Goal: Find specific page/section: Find specific page/section

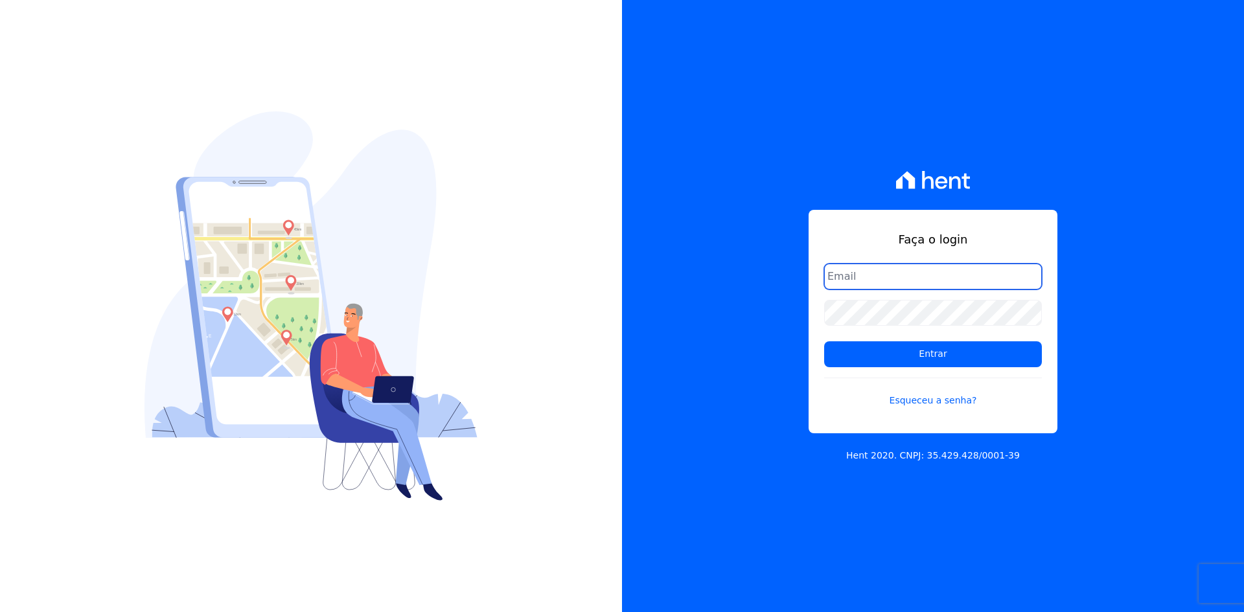
type input "financeiro02@mgfincorporadora.com.br"
click at [904, 288] on input "financeiro02@mgfincorporadora.com.br" at bounding box center [933, 277] width 218 height 26
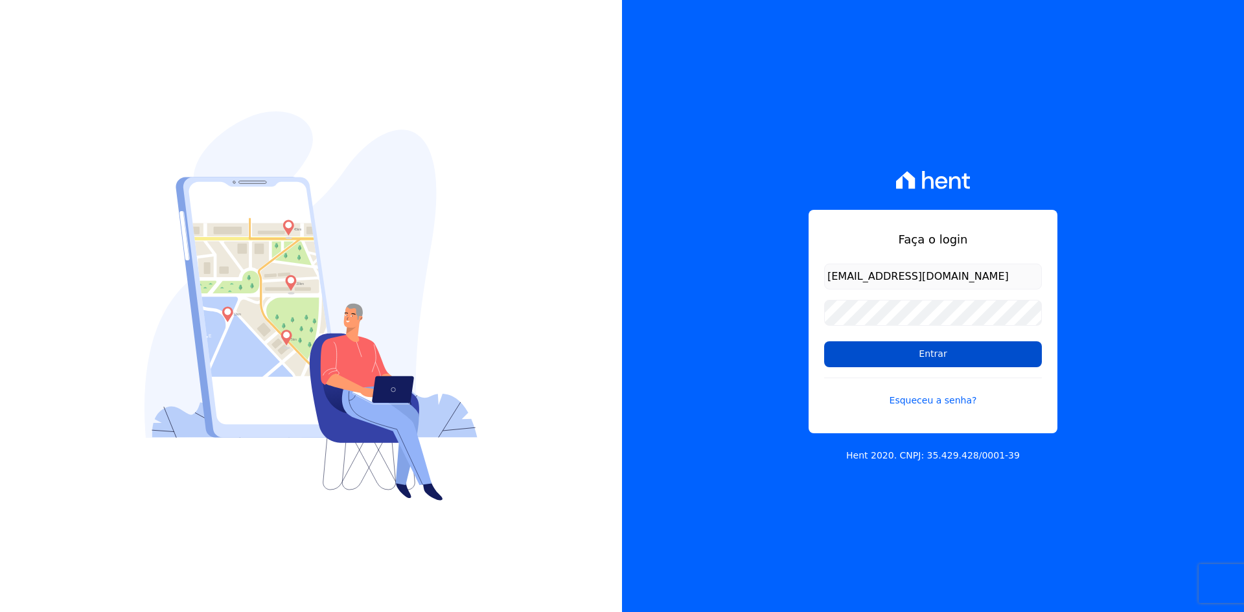
click at [916, 359] on input "Entrar" at bounding box center [933, 354] width 218 height 26
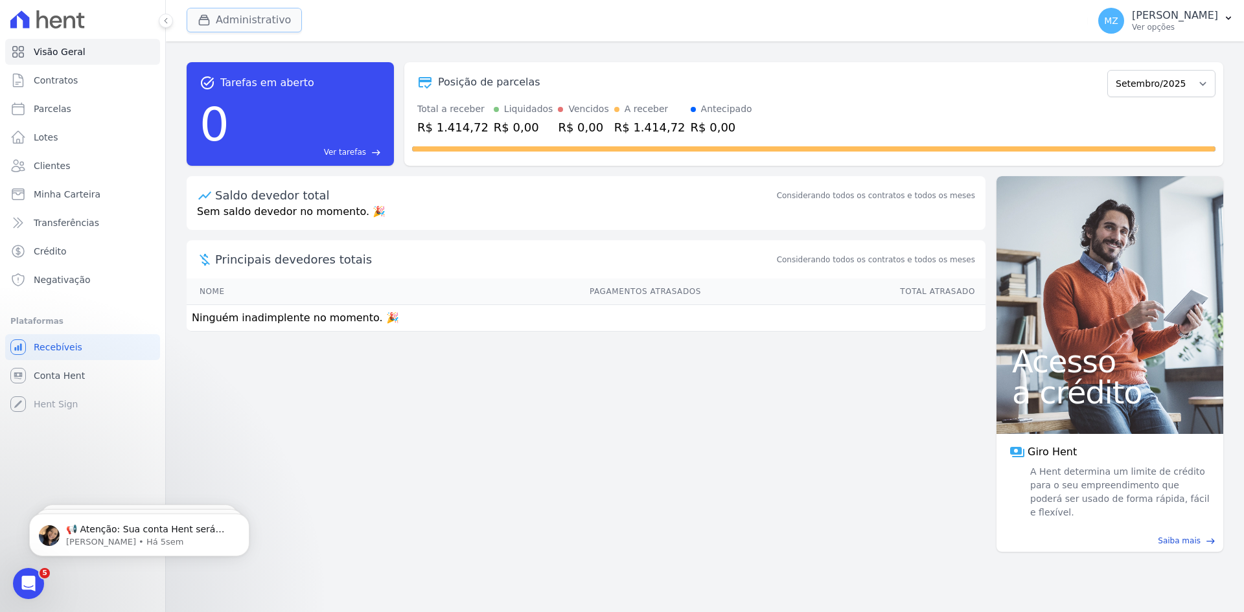
click at [229, 21] on button "Administrativo" at bounding box center [244, 20] width 115 height 25
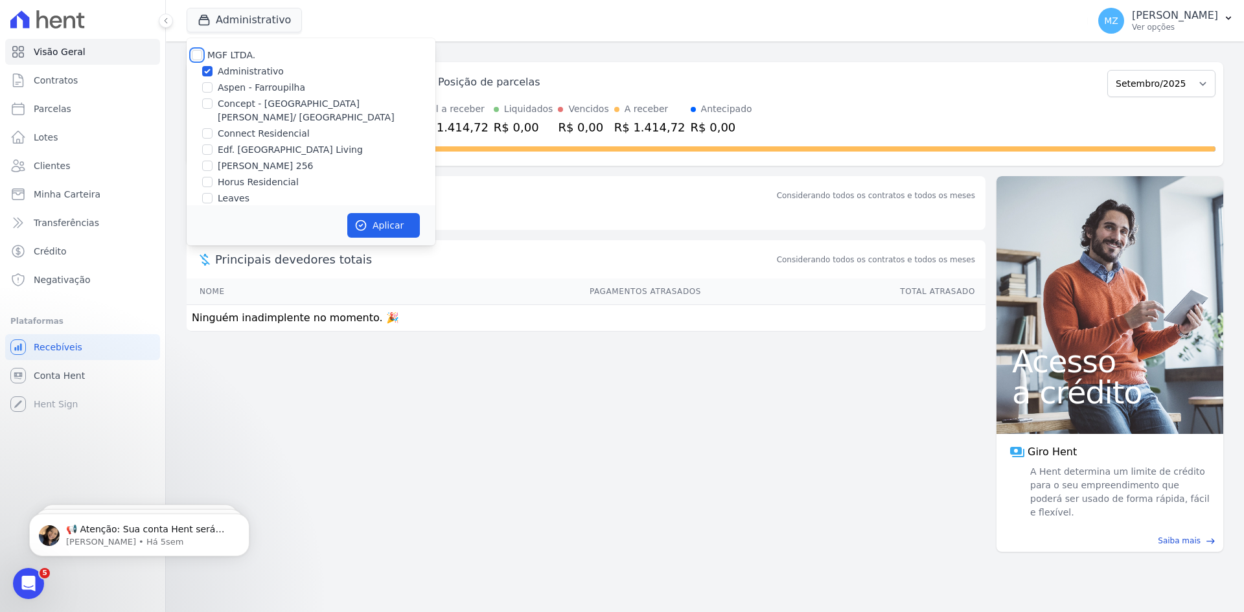
click at [201, 59] on input "MGF LTDA." at bounding box center [197, 55] width 10 height 10
checkbox input "true"
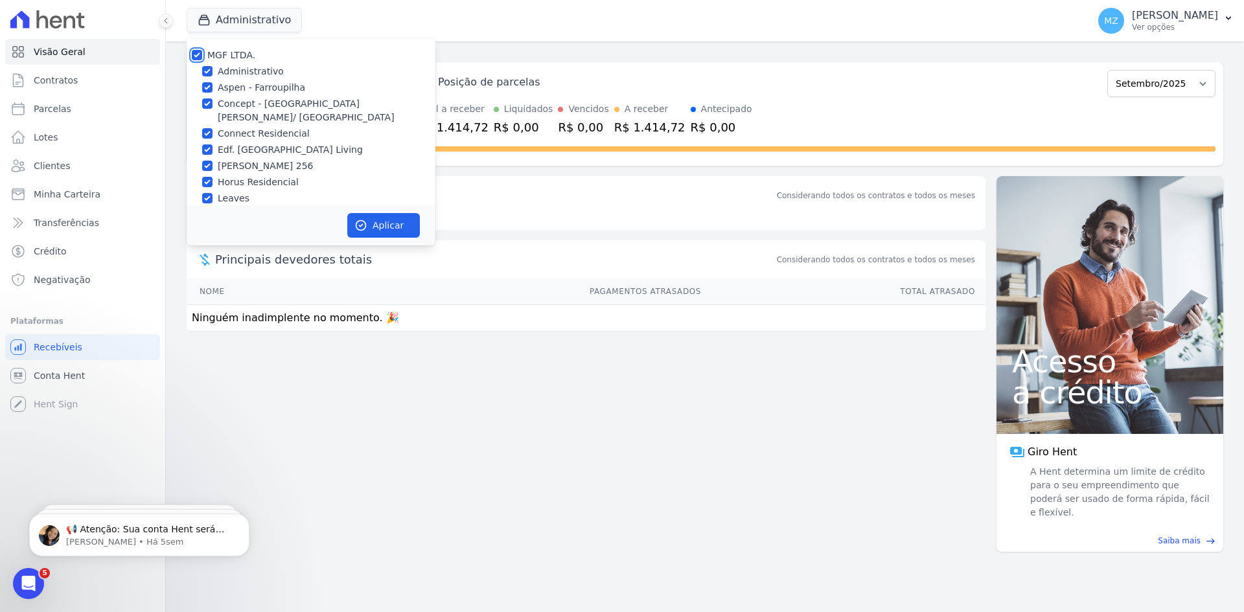
checkbox input "true"
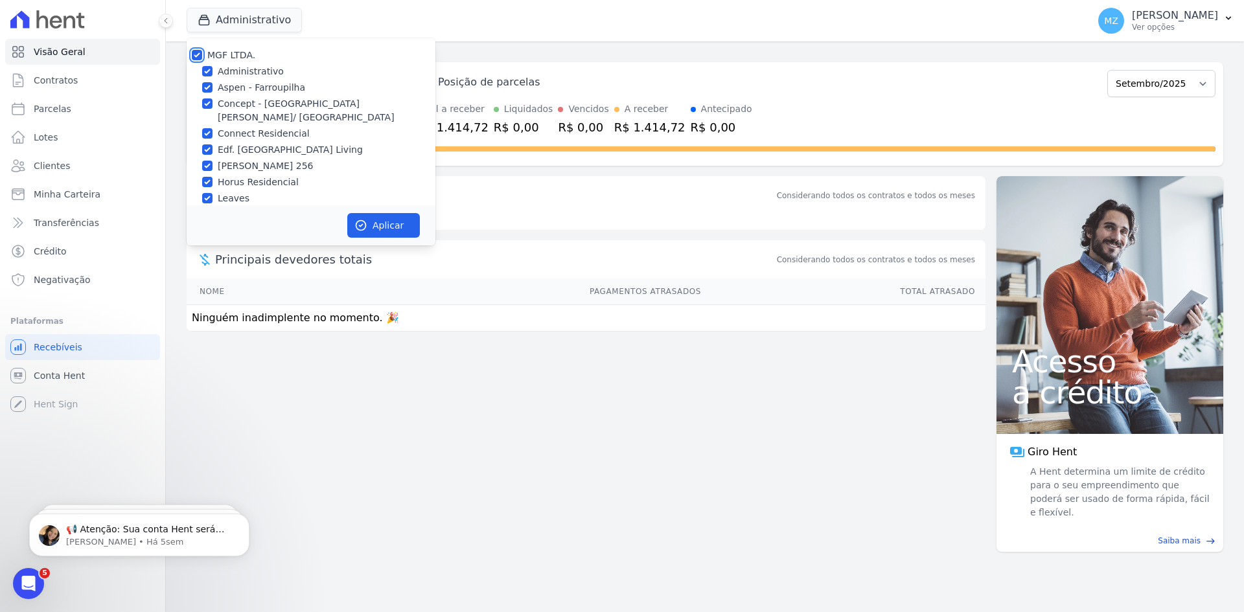
checkbox input "true"
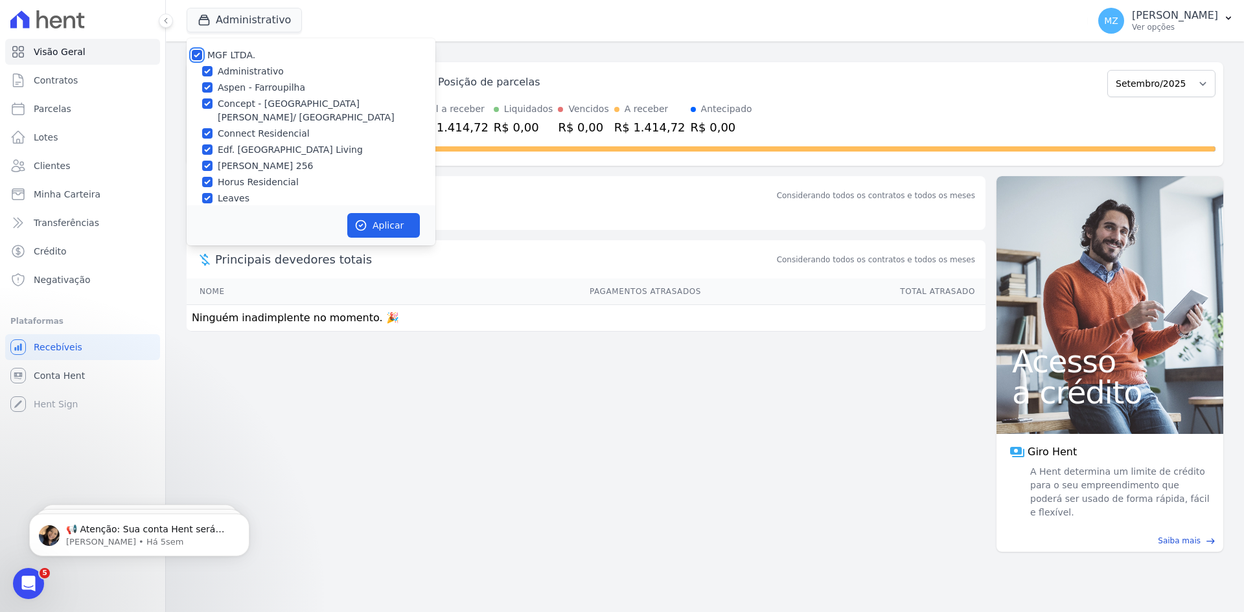
checkbox input "true"
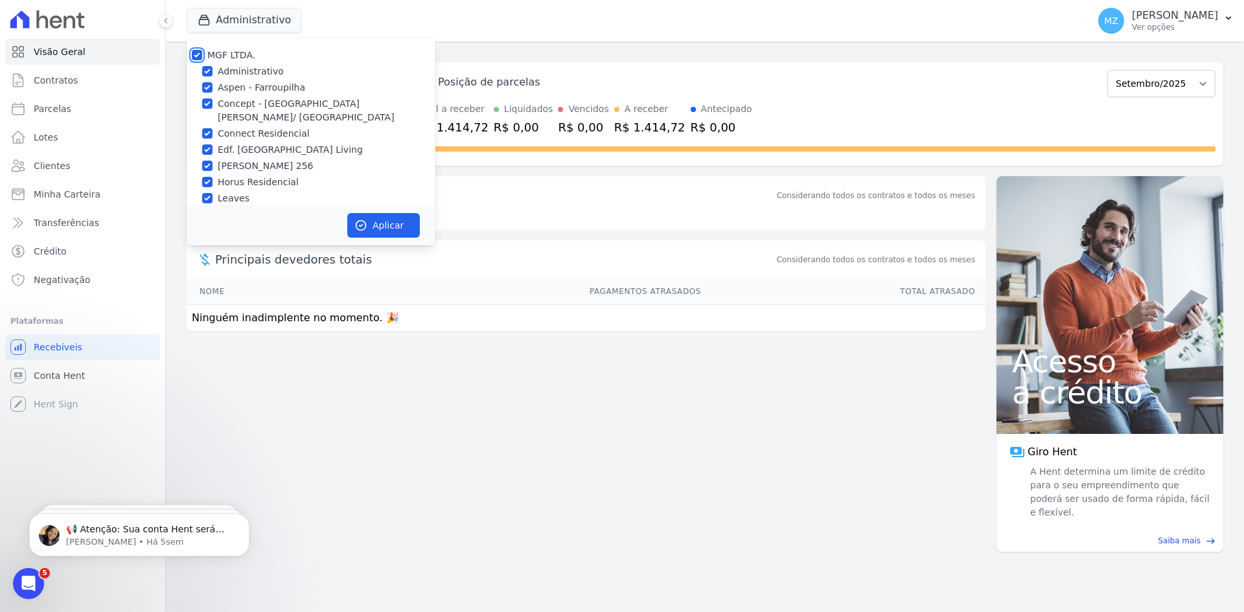
checkbox input "true"
click at [377, 223] on button "Aplicar" at bounding box center [383, 225] width 73 height 25
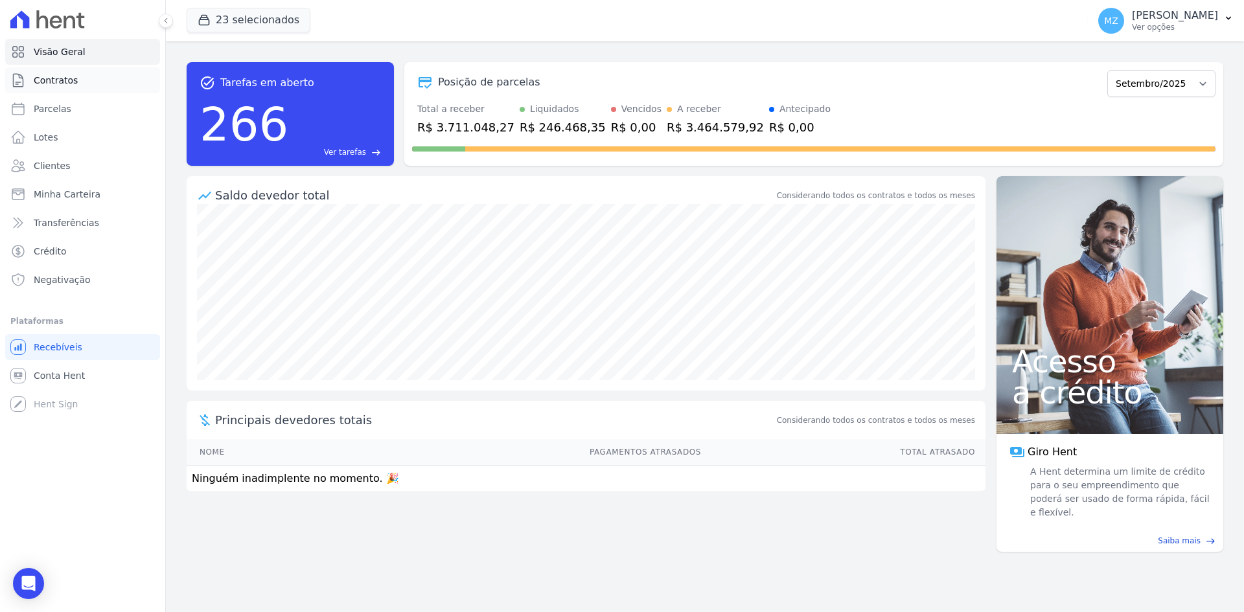
click at [65, 83] on span "Contratos" at bounding box center [56, 80] width 44 height 13
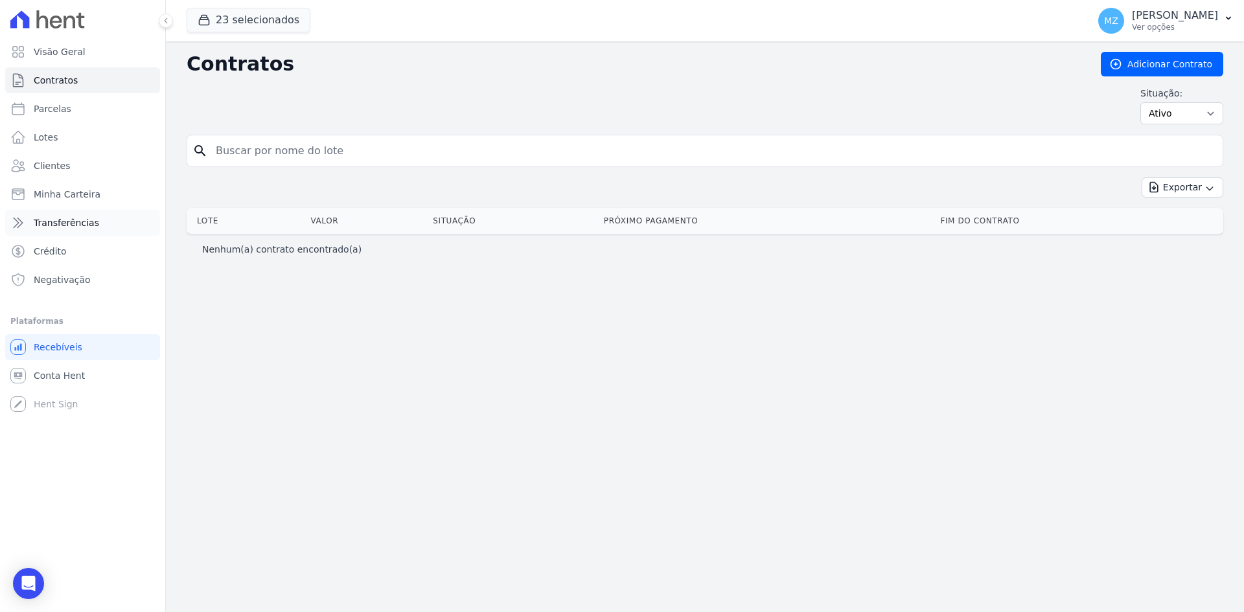
click at [72, 219] on span "Transferências" at bounding box center [66, 222] width 65 height 13
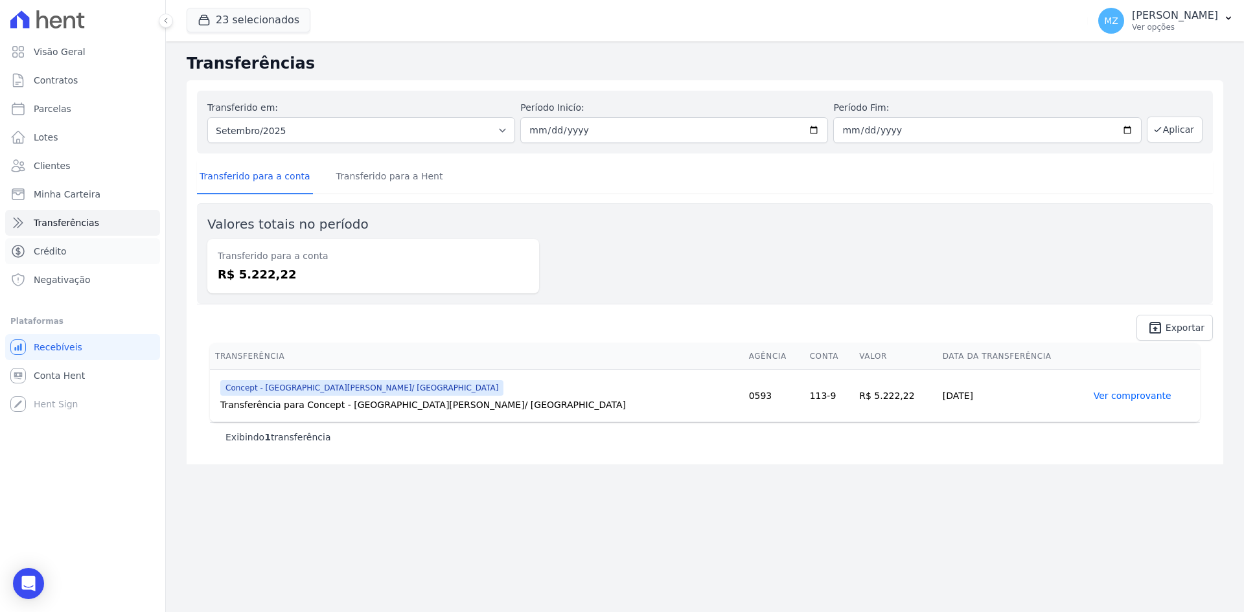
click at [56, 253] on span "Crédito" at bounding box center [50, 251] width 33 height 13
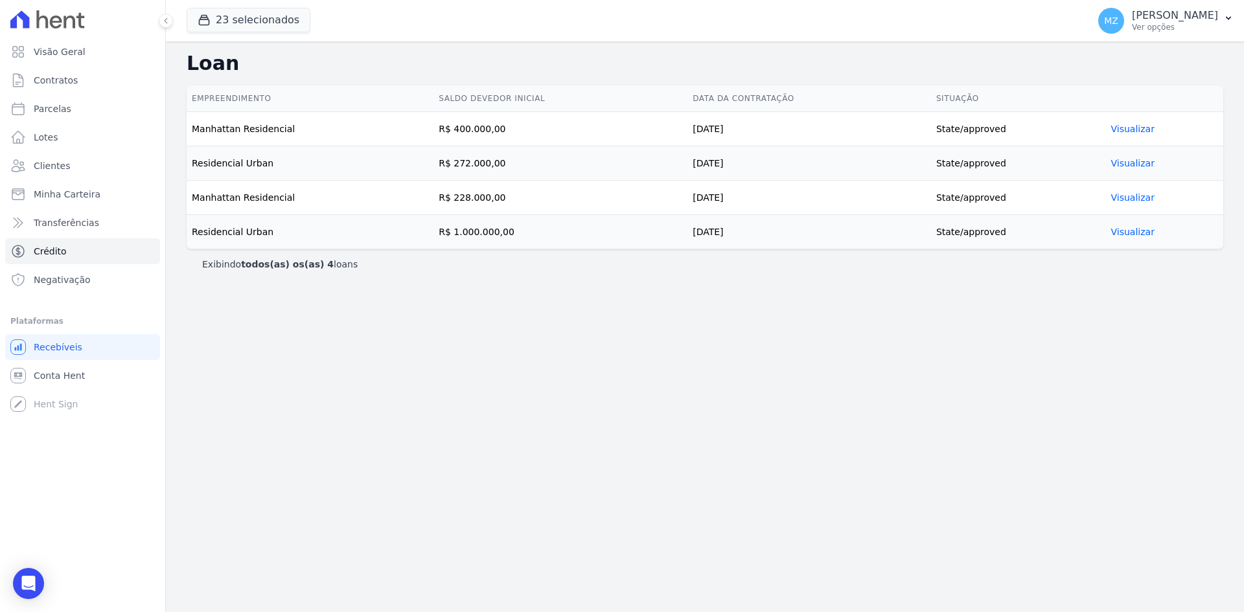
click at [1144, 132] on link "Visualizar" at bounding box center [1132, 129] width 43 height 10
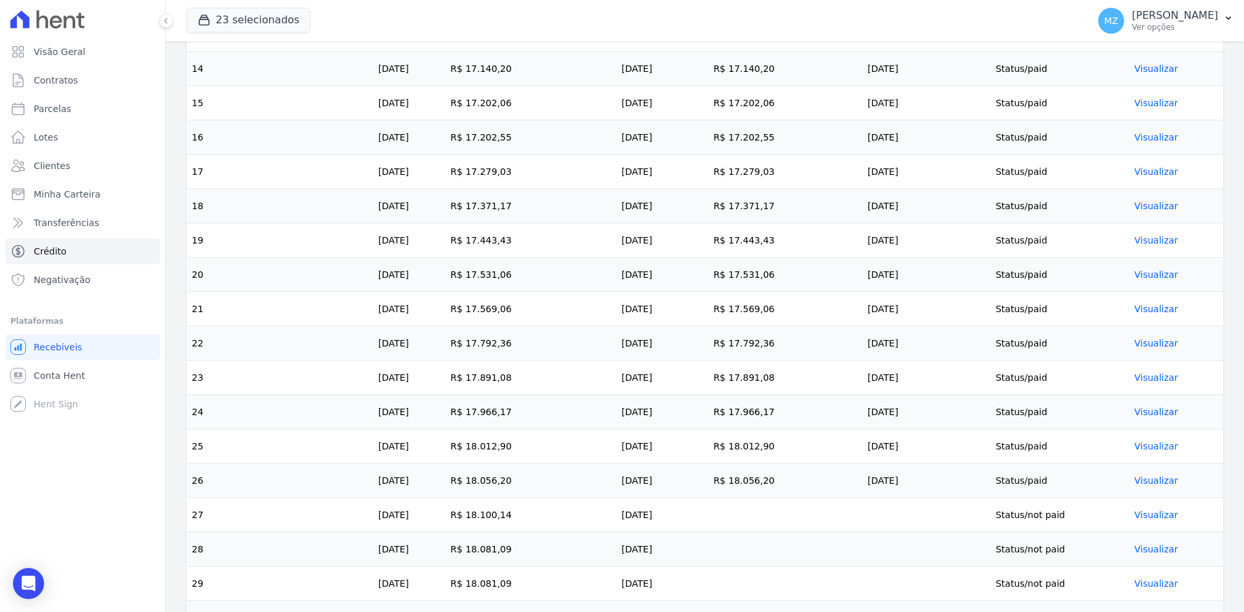
scroll to position [907, 0]
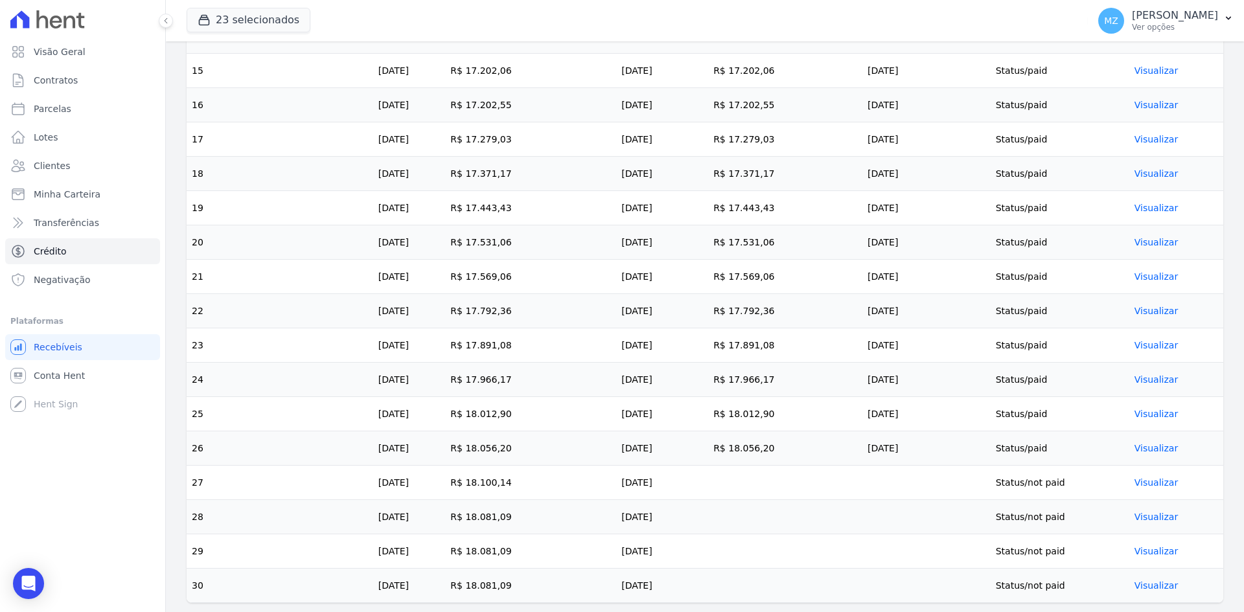
click at [1146, 481] on link "Visualizar" at bounding box center [1155, 482] width 43 height 10
